Goal: Task Accomplishment & Management: Manage account settings

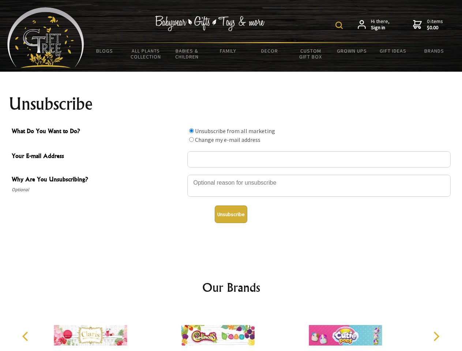
click at [340, 25] on img at bounding box center [338, 25] width 7 height 7
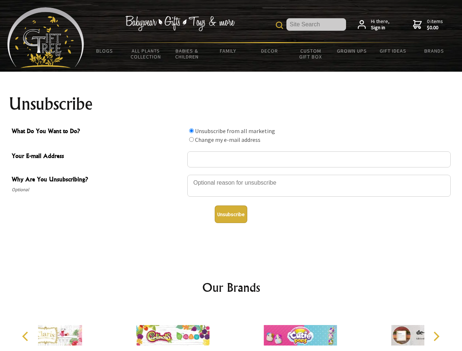
click at [231, 174] on div at bounding box center [318, 187] width 263 height 26
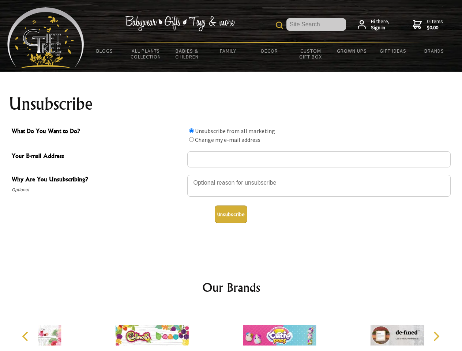
click at [191, 131] on input "What Do You Want to Do?" at bounding box center [191, 130] width 5 height 5
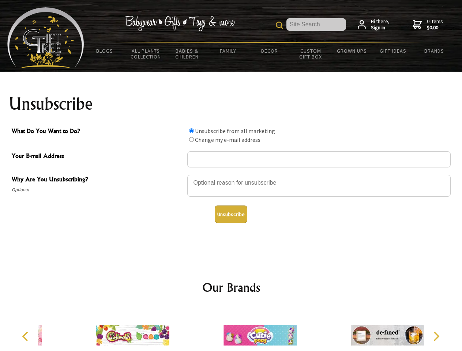
click at [191, 139] on input "What Do You Want to Do?" at bounding box center [191, 139] width 5 height 5
radio input "true"
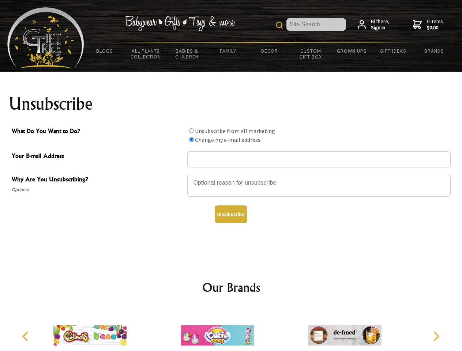
click at [231, 214] on button "Unsubscribe" at bounding box center [231, 215] width 33 height 18
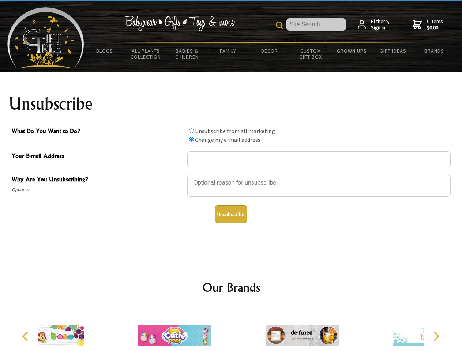
click at [26, 336] on icon "Previous" at bounding box center [26, 337] width 10 height 10
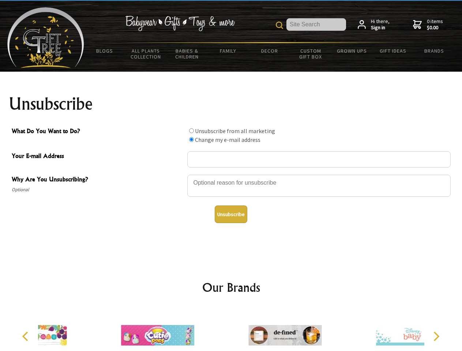
click at [436, 336] on icon "Next" at bounding box center [436, 337] width 10 height 10
